Goal: Task Accomplishment & Management: Manage account settings

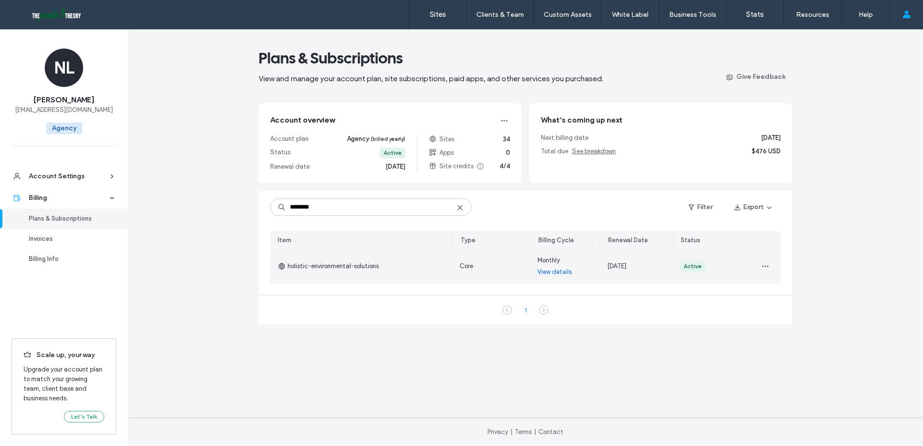
click at [563, 270] on link "View details" at bounding box center [554, 272] width 35 height 10
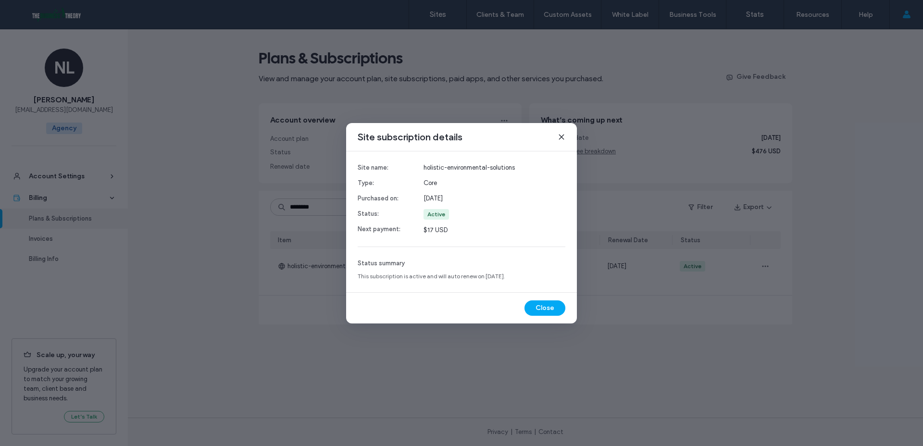
click at [561, 138] on icon at bounding box center [562, 137] width 8 height 8
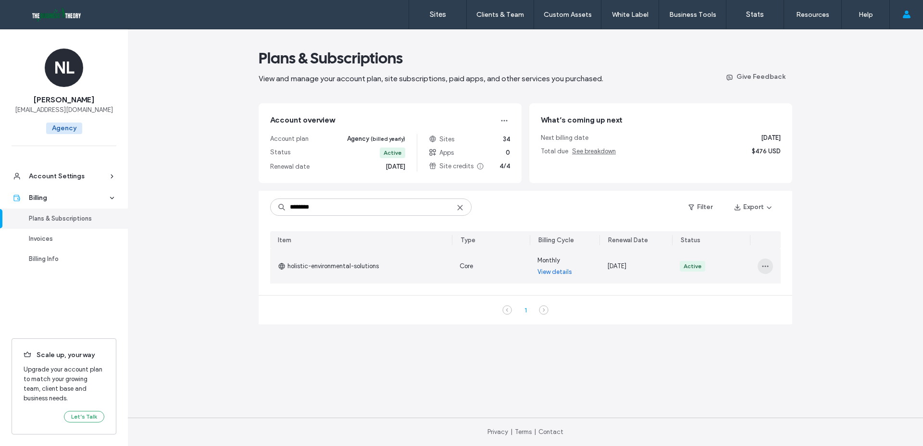
click at [772, 265] on span "button" at bounding box center [765, 266] width 15 height 15
